Goal: Transaction & Acquisition: Book appointment/travel/reservation

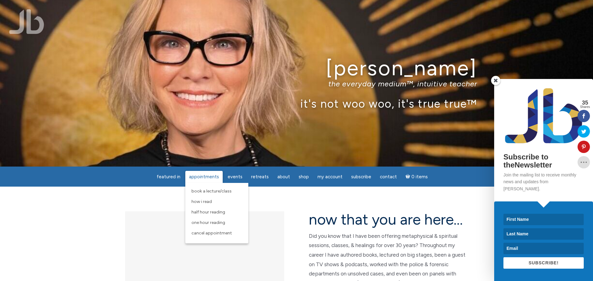
click at [209, 177] on span "Appointments" at bounding box center [204, 177] width 30 height 6
click at [496, 85] on span at bounding box center [495, 80] width 9 height 9
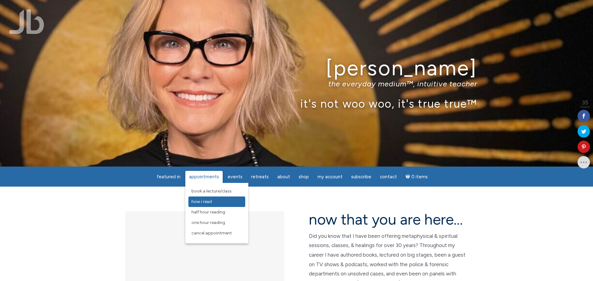
click at [207, 204] on span "How I Read" at bounding box center [202, 201] width 20 height 5
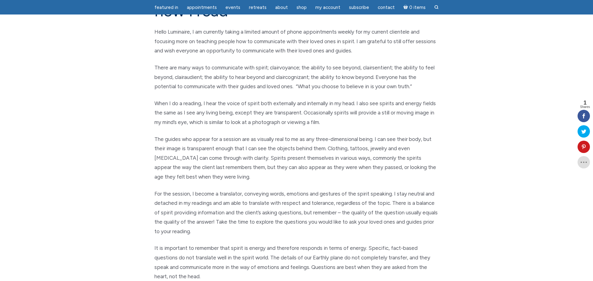
scroll to position [211, 0]
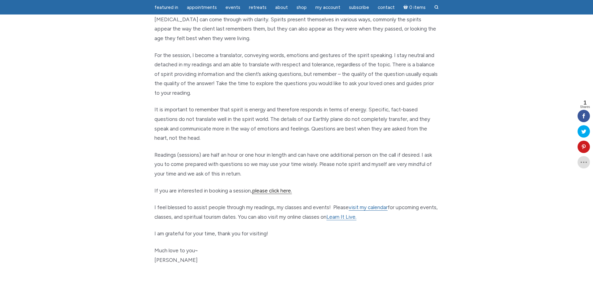
click at [260, 190] on link "please click here." at bounding box center [272, 191] width 40 height 6
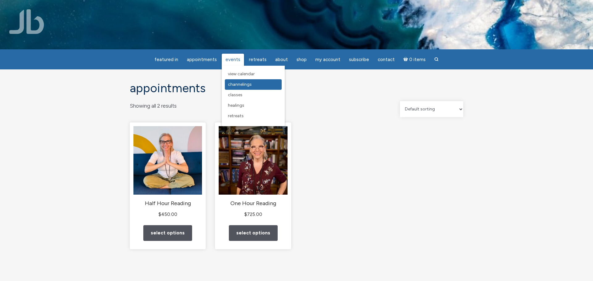
click at [240, 84] on span "Channelings" at bounding box center [240, 84] width 24 height 5
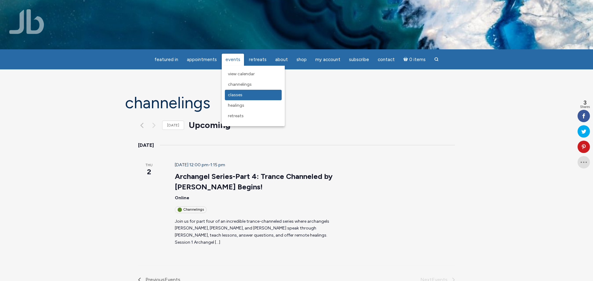
click at [231, 92] on link "Classes" at bounding box center [253, 95] width 57 height 11
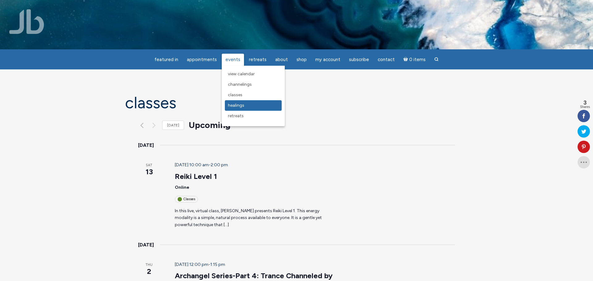
click at [233, 105] on span "Healings" at bounding box center [236, 105] width 16 height 5
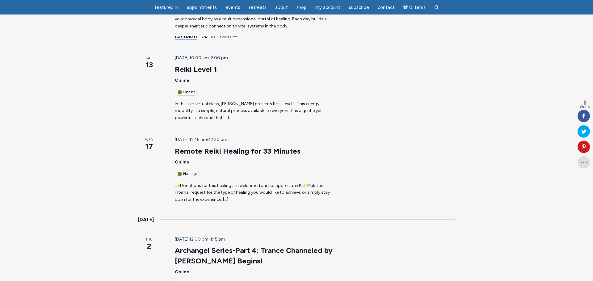
scroll to position [188, 0]
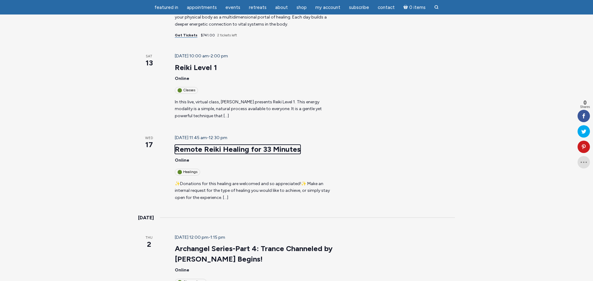
click at [234, 145] on link "Remote Reiki Healing for 33 Minutes" at bounding box center [238, 149] width 126 height 9
